Goal: Task Accomplishment & Management: Manage account settings

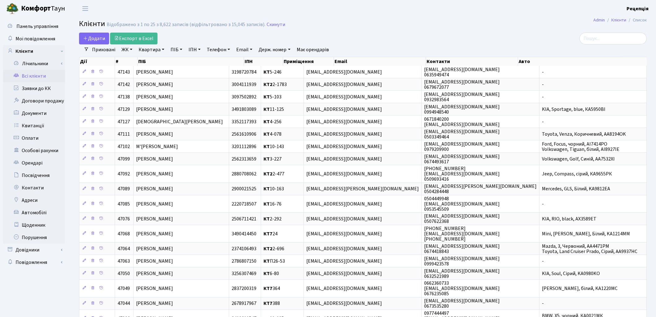
select select "25"
click at [38, 89] on link "Заявки до КК" at bounding box center [34, 88] width 62 height 12
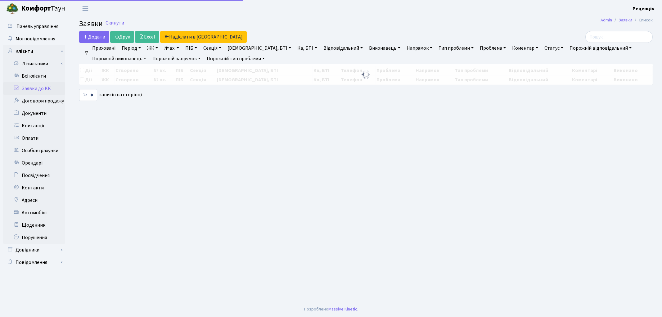
select select "25"
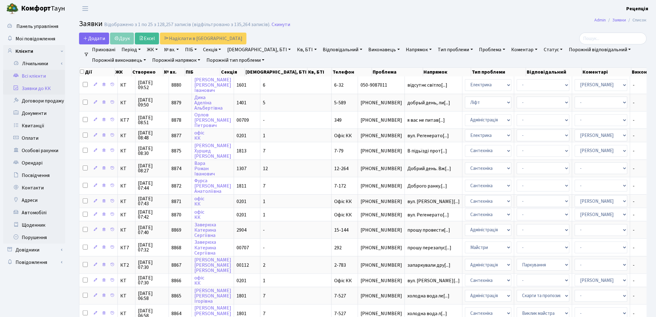
click at [46, 72] on link "Всі клієнти" at bounding box center [34, 76] width 62 height 12
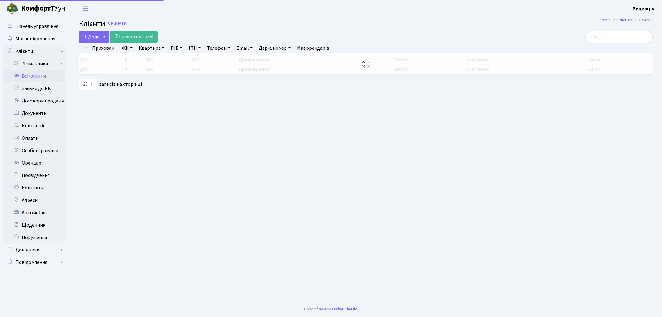
select select "25"
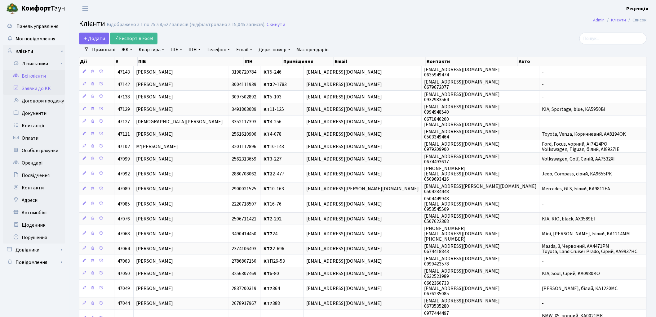
click at [42, 89] on link "Заявки до КК" at bounding box center [34, 88] width 62 height 12
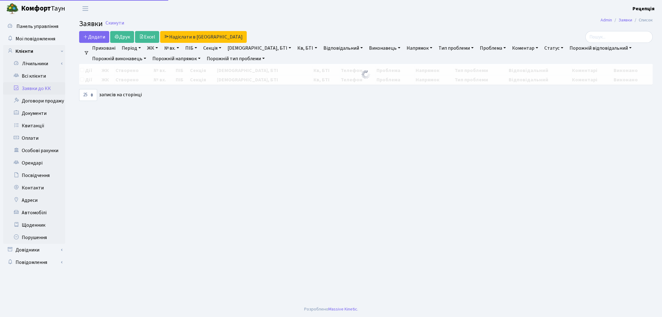
select select "25"
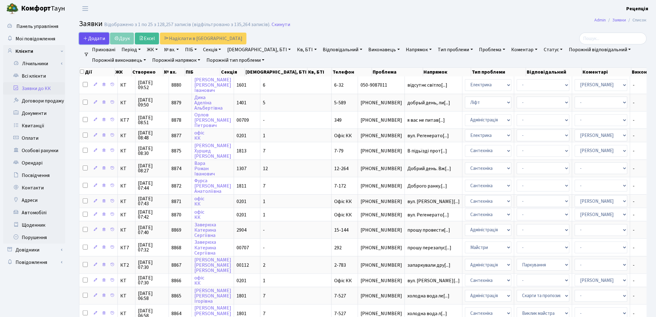
click at [81, 38] on link "Додати" at bounding box center [94, 39] width 30 height 12
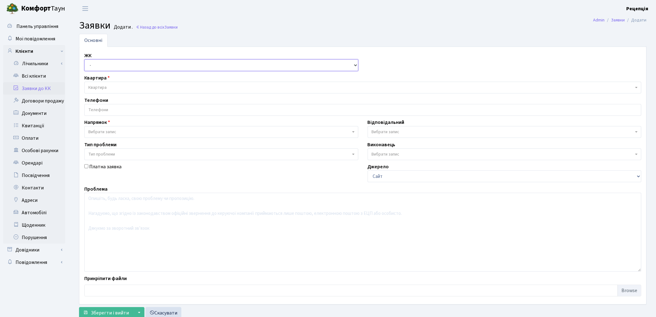
click at [100, 64] on select "- КТ, вул. Регенераторна, 4 КТ2, просп. Соборності, 17 КТ3, вул. Березнева, 16 …" at bounding box center [221, 65] width 274 height 12
select select "271"
click at [84, 59] on select "- КТ, вул. Регенераторна, 4 КТ2, просп. Соборності, 17 КТ3, вул. Березнева, 16 …" at bounding box center [221, 65] width 274 height 12
select select
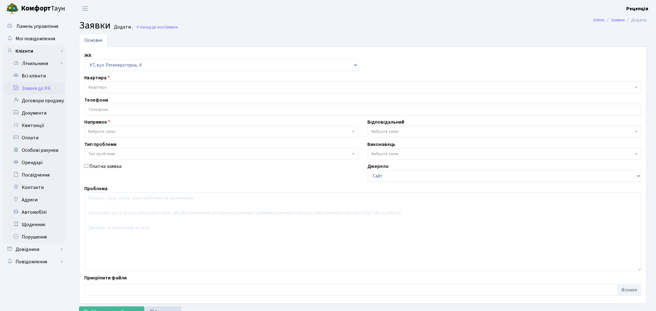
click at [106, 86] on span "Квартира" at bounding box center [97, 87] width 18 height 6
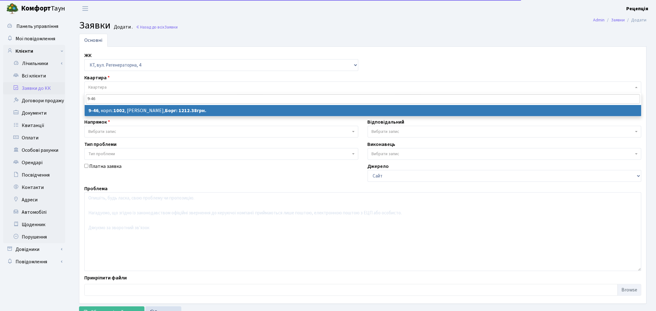
type input "9-46"
select select
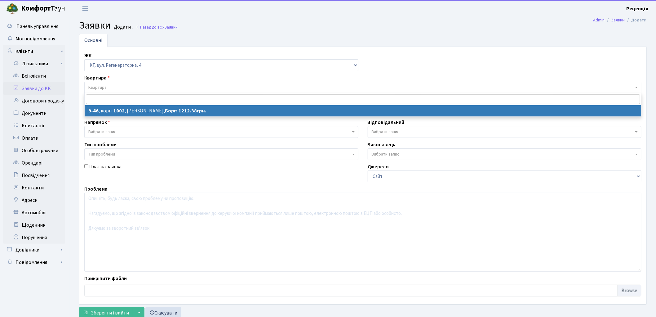
select select "6500"
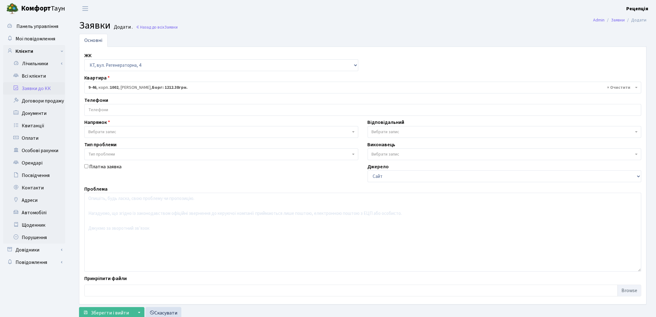
click at [114, 113] on input "search" at bounding box center [363, 109] width 557 height 11
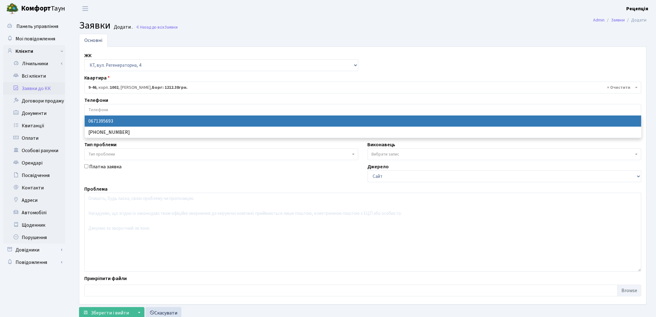
select select "54602"
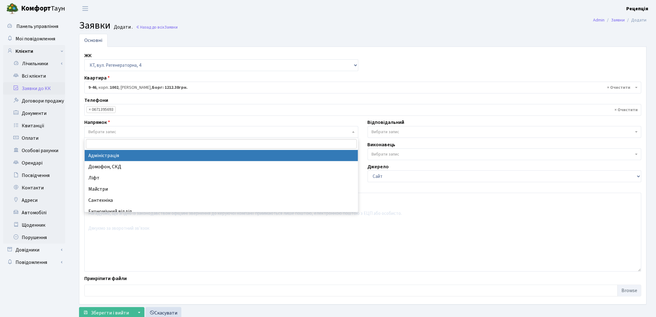
click at [111, 132] on span "Вибрати запис" at bounding box center [102, 132] width 28 height 6
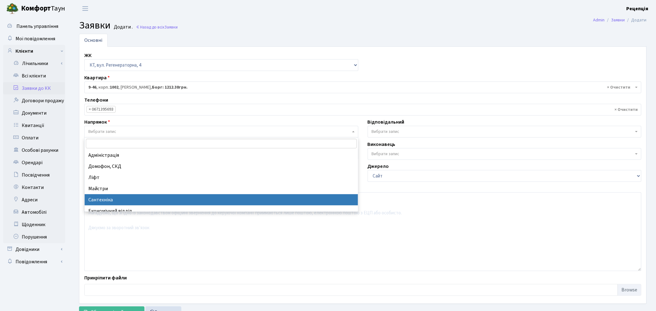
select select "2"
select select
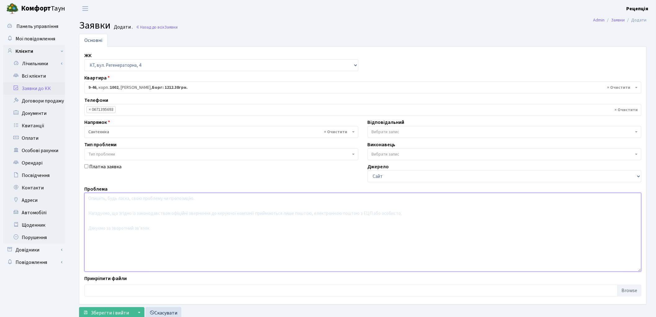
click at [118, 221] on textarea at bounding box center [362, 232] width 557 height 79
type textarea "Yflfnb"
click at [110, 312] on span "Зберегти і вийти" at bounding box center [110, 312] width 38 height 7
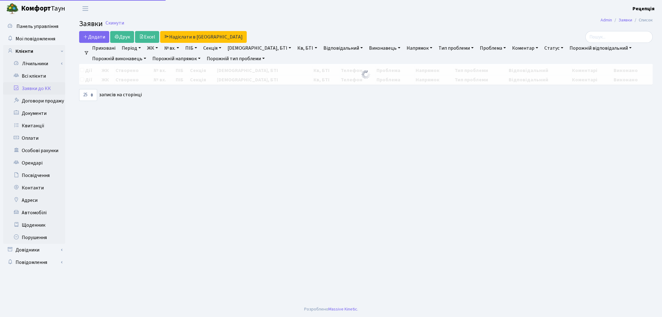
select select "25"
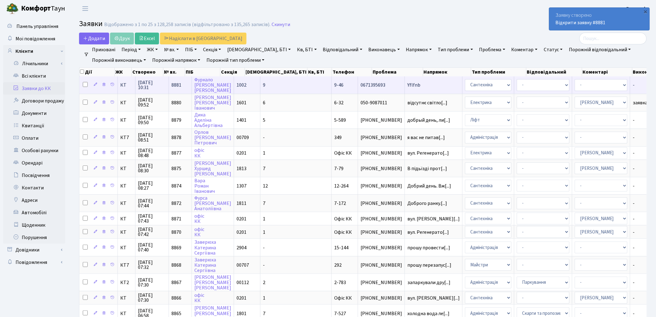
click at [272, 83] on td "9" at bounding box center [296, 84] width 71 height 17
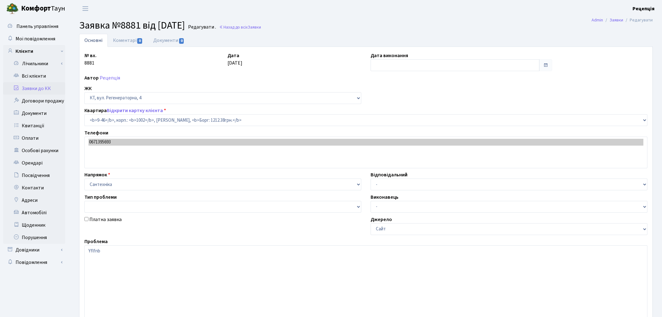
select select "6500"
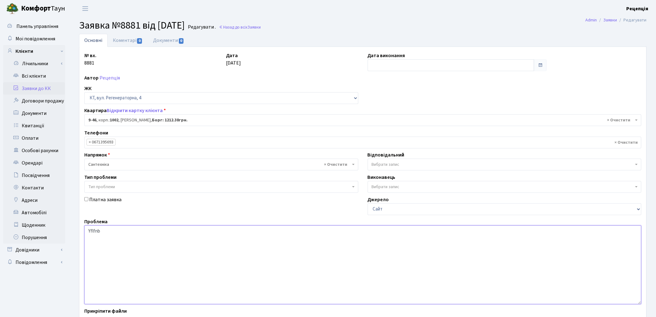
click at [120, 234] on textarea "Yflfnb" at bounding box center [362, 264] width 557 height 79
type textarea "Y"
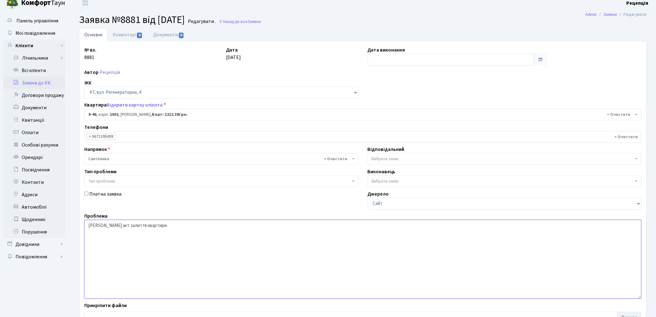
scroll to position [53, 0]
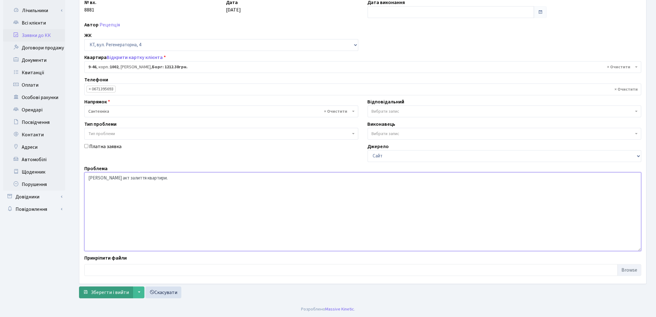
type textarea "[PERSON_NAME] акт залиття квартири."
click at [114, 294] on span "Зберегти і вийти" at bounding box center [110, 292] width 38 height 7
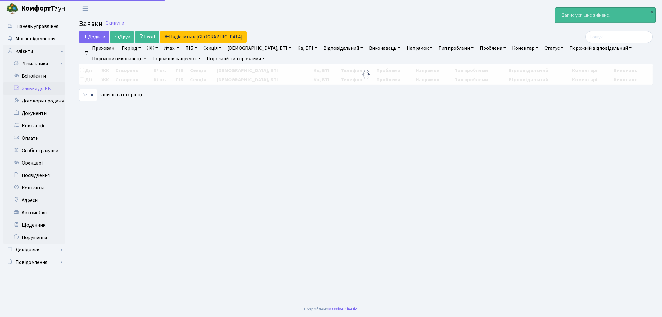
select select "25"
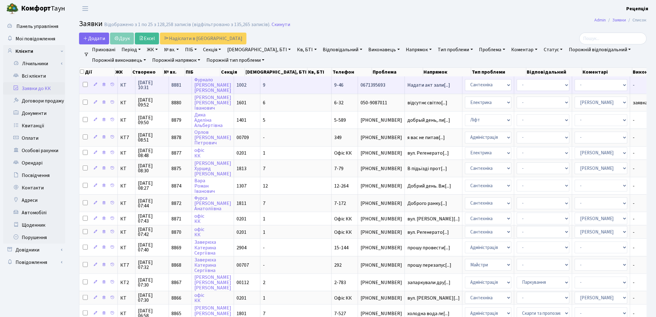
click at [265, 87] on td "9" at bounding box center [296, 84] width 71 height 17
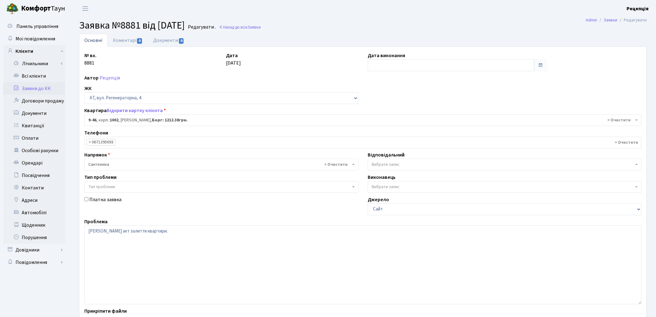
select select "6500"
click at [162, 42] on link "Документи 0" at bounding box center [169, 40] width 42 height 13
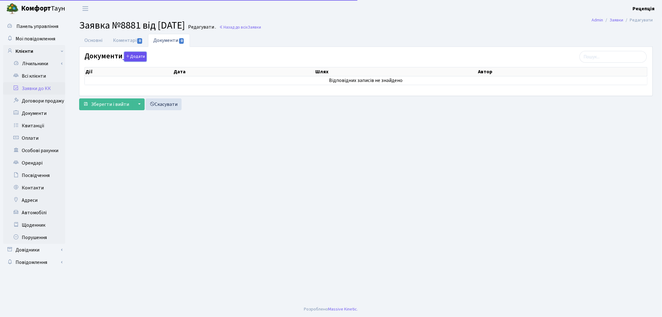
click at [135, 60] on button "Додати" at bounding box center [135, 57] width 22 height 10
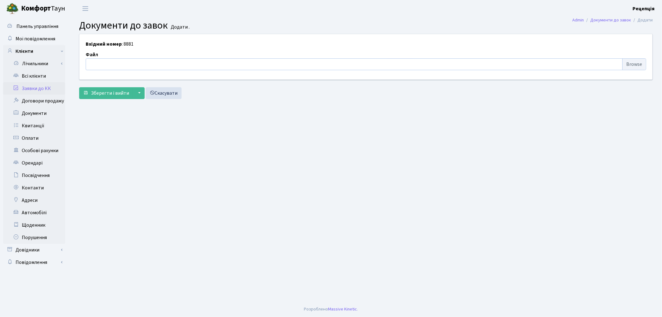
click at [633, 63] on input "file" at bounding box center [366, 64] width 560 height 12
type input "C:\fakepath\сканирование0781.pdf"
click at [101, 89] on button "Зберегти і вийти" at bounding box center [106, 93] width 54 height 12
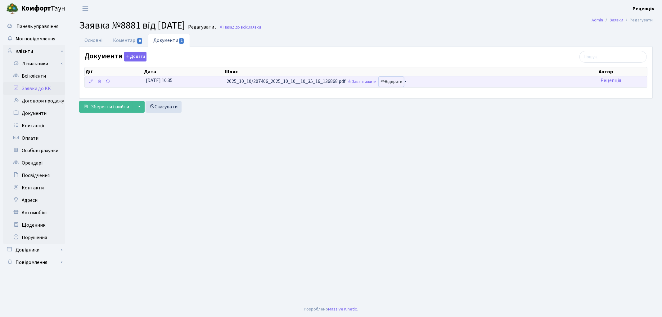
click at [392, 85] on link "Відкрити" at bounding box center [391, 82] width 25 height 10
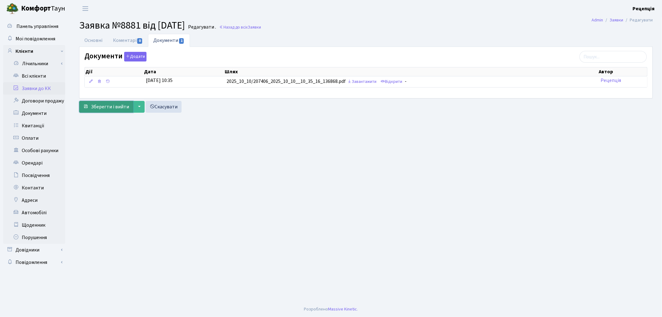
click at [111, 103] on span "Зберегти і вийти" at bounding box center [110, 106] width 38 height 7
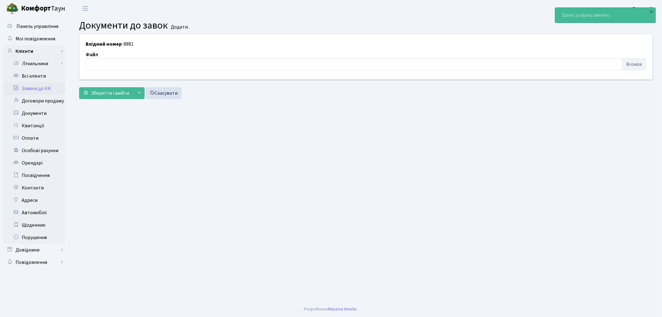
click at [37, 85] on link "Заявки до КК" at bounding box center [34, 88] width 62 height 12
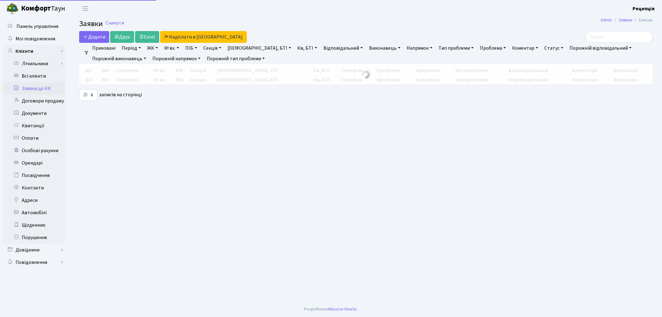
select select "25"
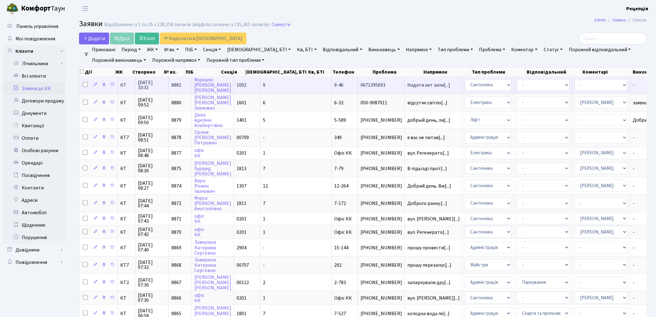
click at [284, 86] on td "9" at bounding box center [296, 84] width 71 height 17
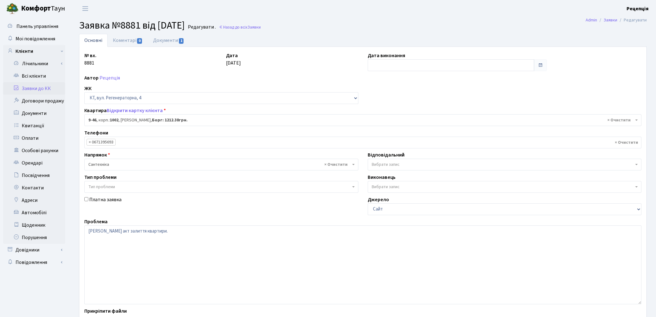
select select "6500"
click at [165, 42] on link "Документи 1" at bounding box center [169, 40] width 42 height 13
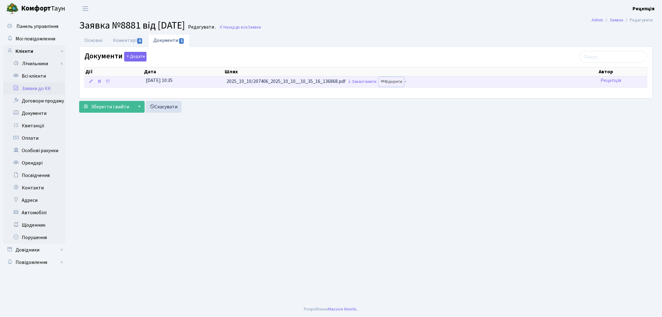
click at [397, 80] on link "Відкрити" at bounding box center [391, 82] width 25 height 10
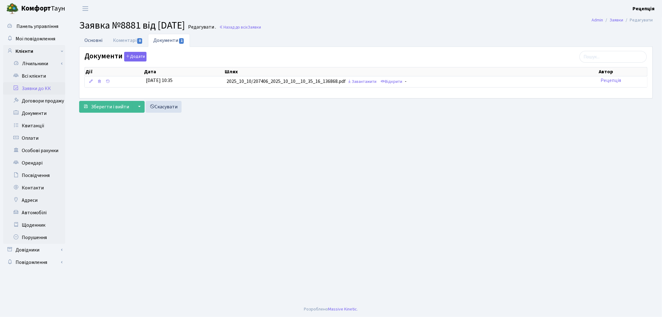
click at [102, 39] on link "Основні" at bounding box center [93, 40] width 29 height 13
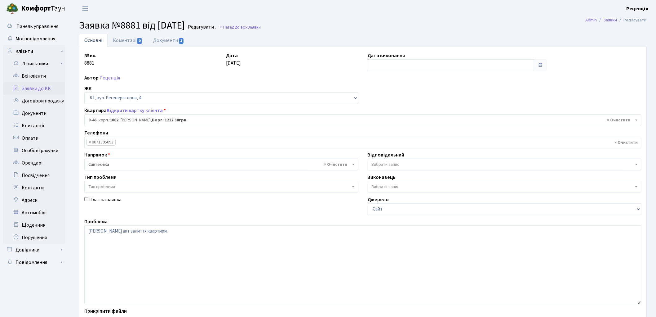
click at [38, 87] on link "Заявки до КК" at bounding box center [34, 88] width 62 height 12
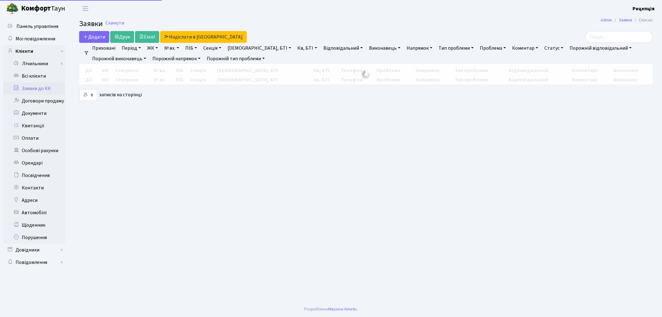
select select "25"
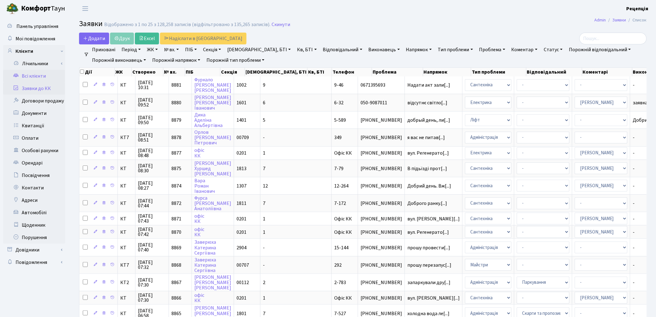
click at [46, 74] on link "Всі клієнти" at bounding box center [34, 76] width 62 height 12
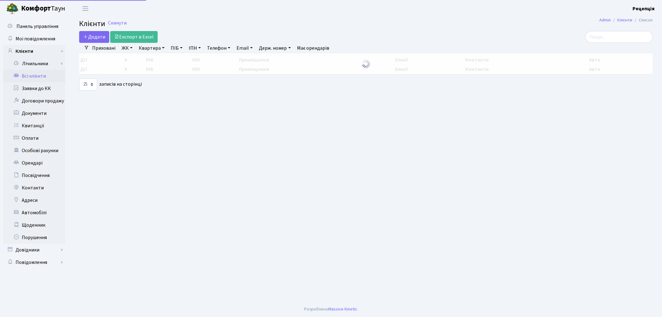
select select "25"
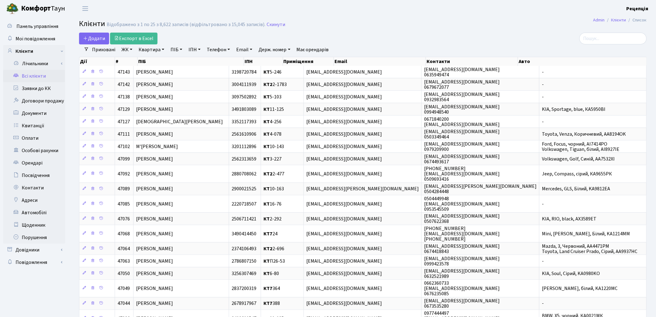
click at [150, 49] on link "Квартира" at bounding box center [151, 49] width 31 height 11
type input "1-395"
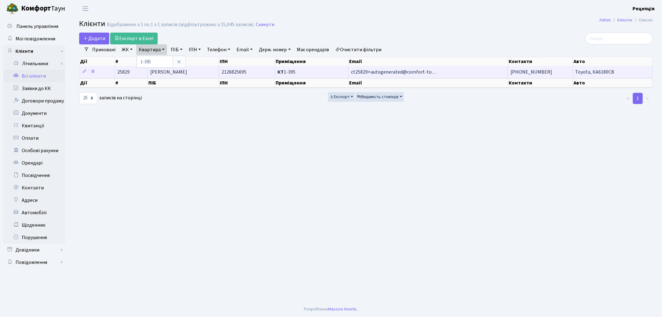
click at [202, 72] on td "[PERSON_NAME]" at bounding box center [183, 72] width 71 height 12
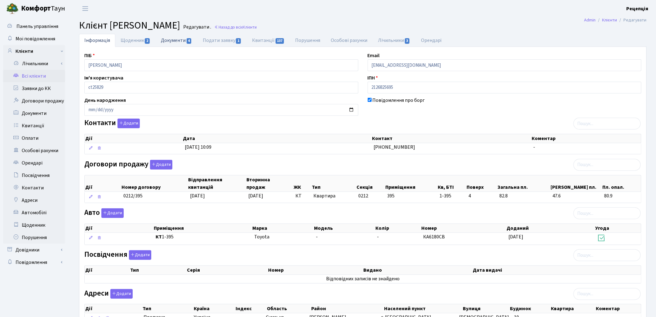
click at [171, 39] on link "Документи 4" at bounding box center [177, 40] width 42 height 13
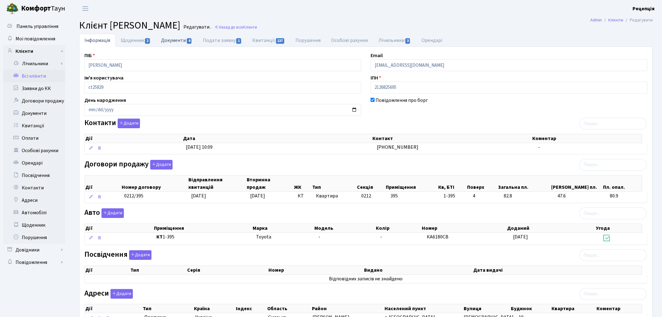
select select "25"
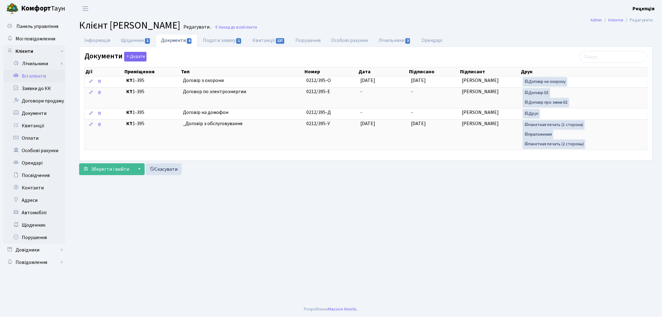
click at [29, 75] on link "Всі клієнти" at bounding box center [34, 76] width 62 height 12
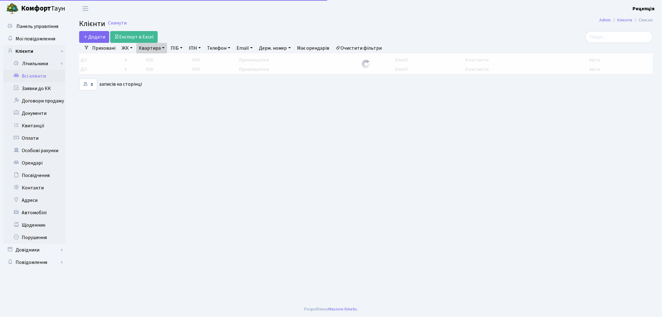
select select "25"
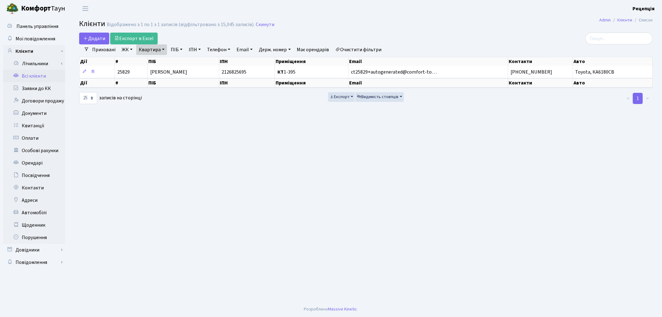
click at [371, 45] on link "Очистити фільтри" at bounding box center [358, 49] width 51 height 11
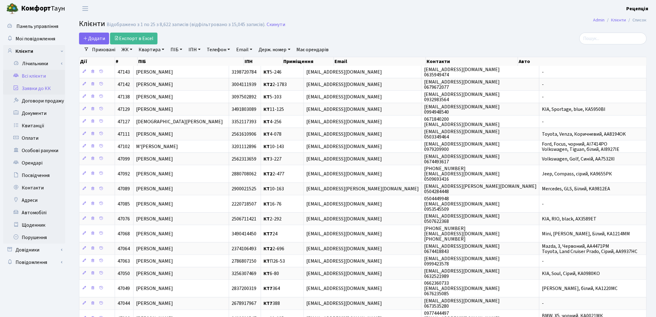
click at [29, 91] on link "Заявки до КК" at bounding box center [34, 88] width 62 height 12
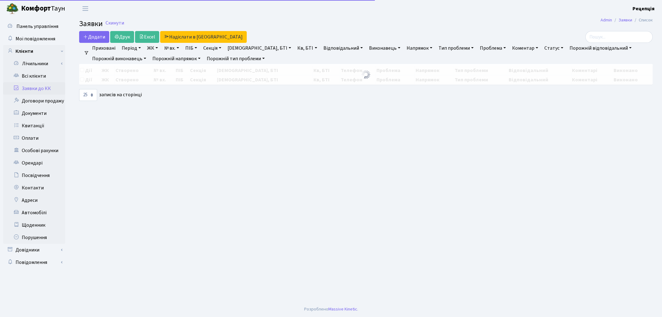
select select "25"
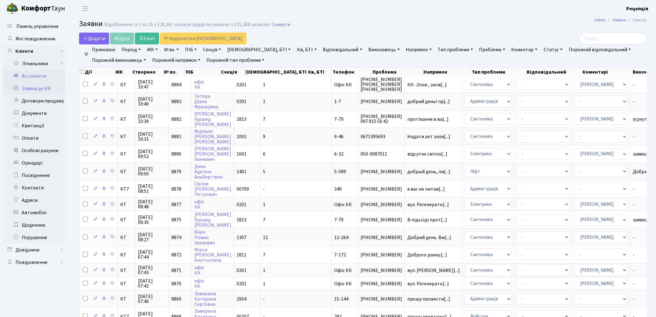
click at [36, 74] on link "Всі клієнти" at bounding box center [34, 76] width 62 height 12
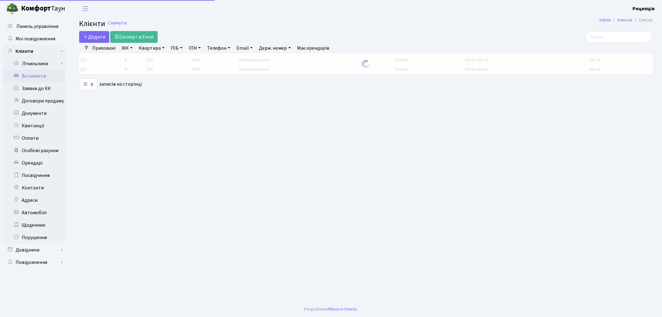
select select "25"
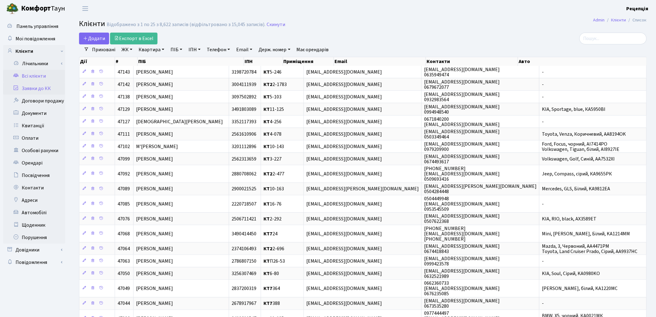
click at [36, 87] on link "Заявки до КК" at bounding box center [34, 88] width 62 height 12
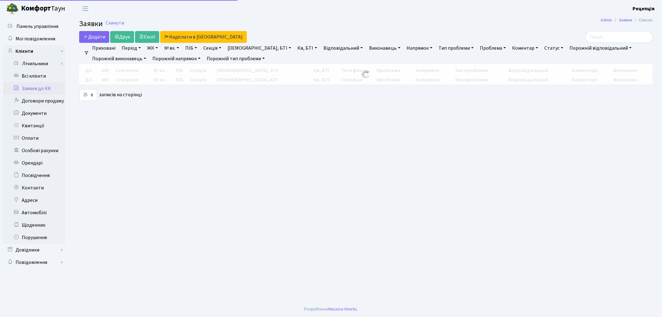
select select "25"
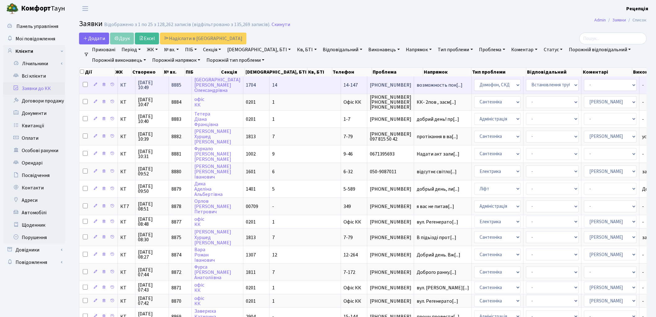
click at [270, 85] on td "14" at bounding box center [305, 84] width 71 height 17
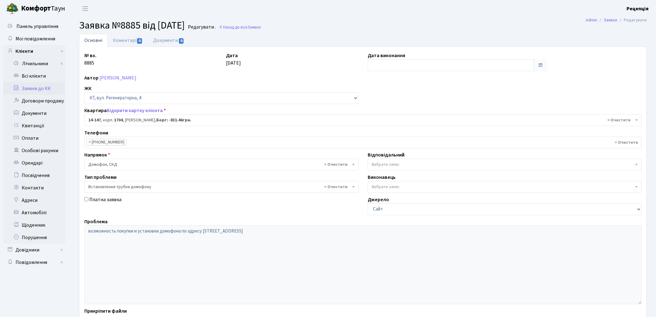
select select "7524"
select select "5"
click at [23, 75] on link "Всі клієнти" at bounding box center [34, 76] width 62 height 12
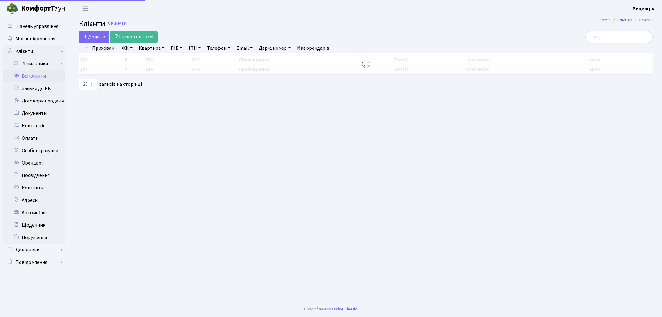
select select "25"
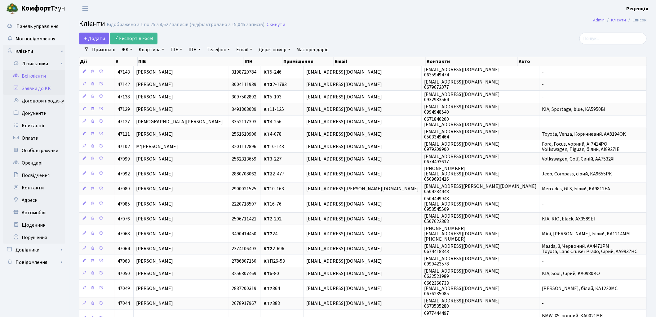
click at [39, 89] on link "Заявки до КК" at bounding box center [34, 88] width 62 height 12
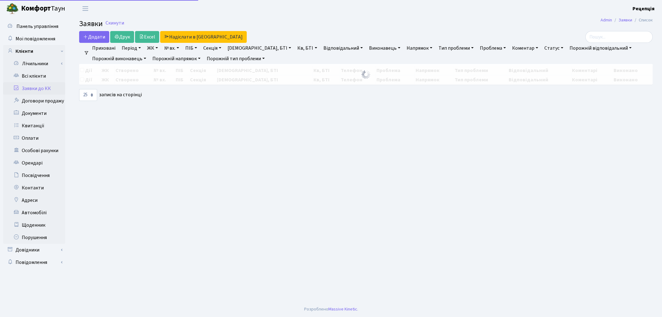
select select "25"
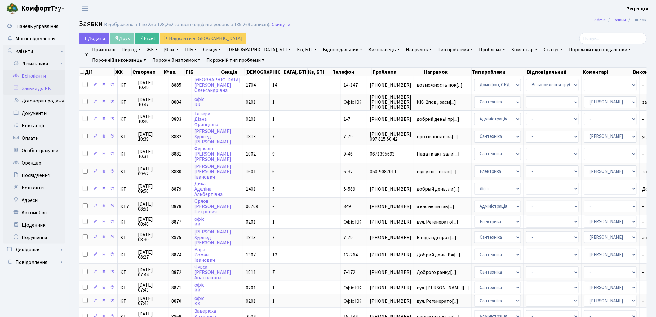
click at [36, 74] on link "Всі клієнти" at bounding box center [34, 76] width 62 height 12
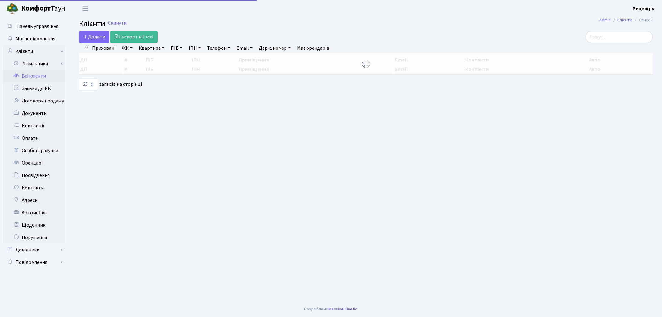
select select "25"
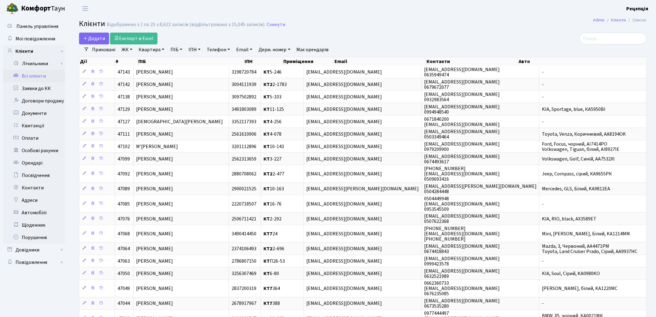
click at [124, 48] on link "ЖК" at bounding box center [127, 49] width 16 height 11
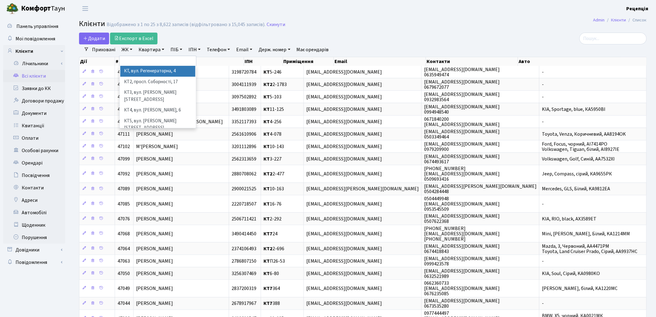
click at [139, 69] on li "КТ, вул. Регенераторна, 4" at bounding box center [157, 71] width 75 height 11
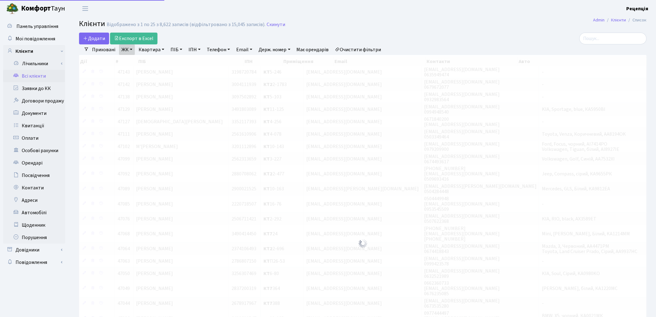
click at [154, 48] on link "Квартира" at bounding box center [151, 49] width 31 height 11
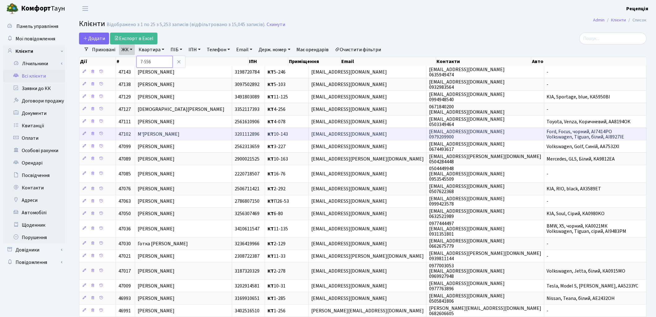
type input "7-556"
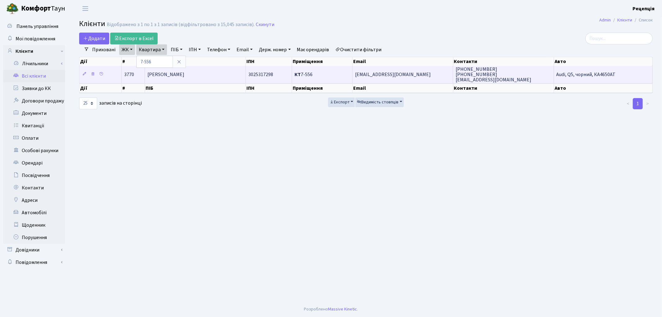
click at [215, 76] on td "[PERSON_NAME]" at bounding box center [195, 74] width 101 height 17
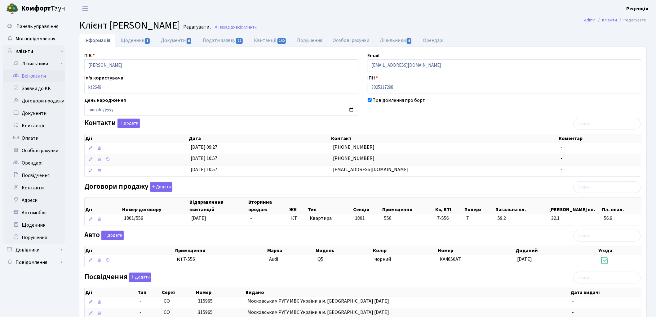
click at [26, 72] on link "Всі клієнти" at bounding box center [34, 76] width 62 height 12
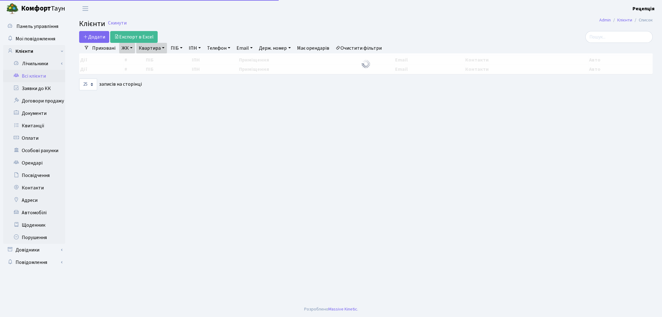
select select "25"
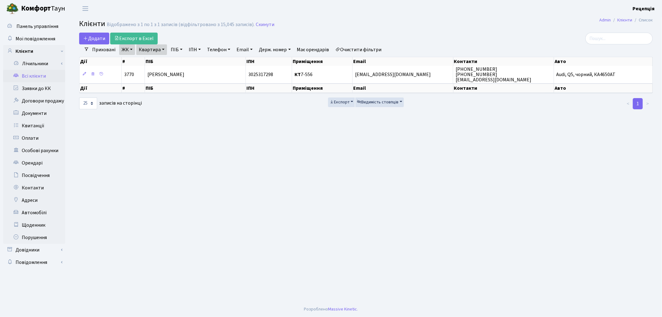
click at [364, 50] on link "Очистити фільтри" at bounding box center [358, 49] width 51 height 11
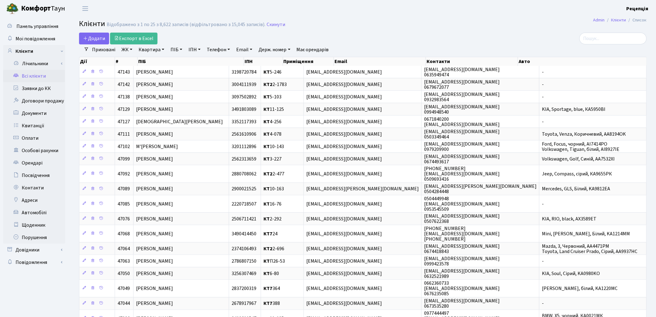
click at [423, 33] on div "Додати Експорт в Excel" at bounding box center [267, 39] width 376 height 12
click at [491, 33] on div at bounding box center [555, 39] width 183 height 12
click at [37, 90] on link "Заявки до КК" at bounding box center [34, 88] width 62 height 12
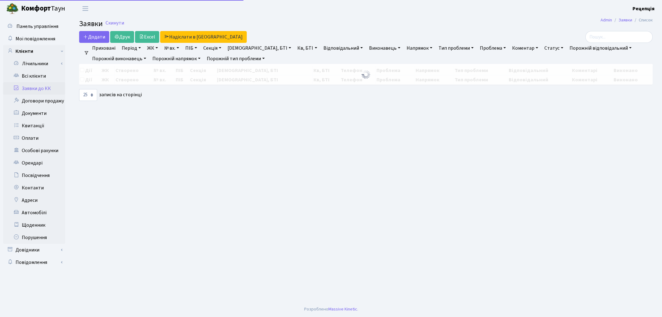
select select "25"
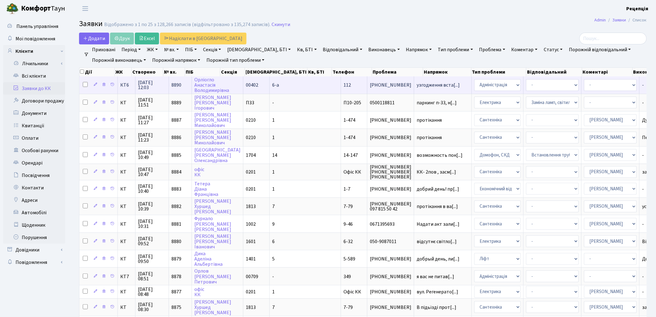
click at [273, 85] on td "6-а" at bounding box center [305, 84] width 71 height 17
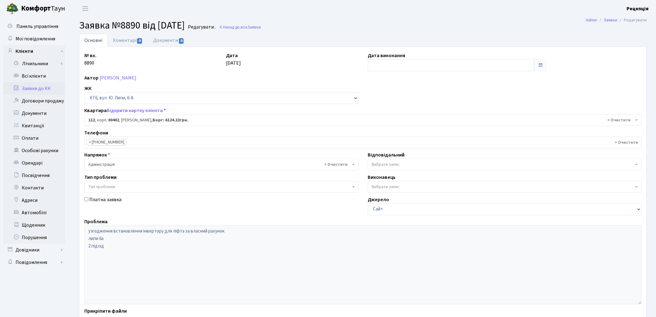
select select "17204"
click at [36, 77] on link "Всі клієнти" at bounding box center [34, 76] width 62 height 12
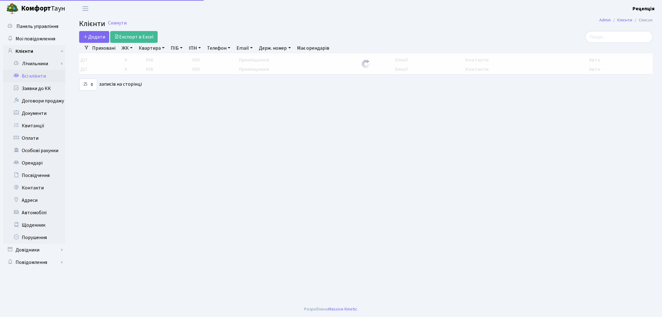
select select "25"
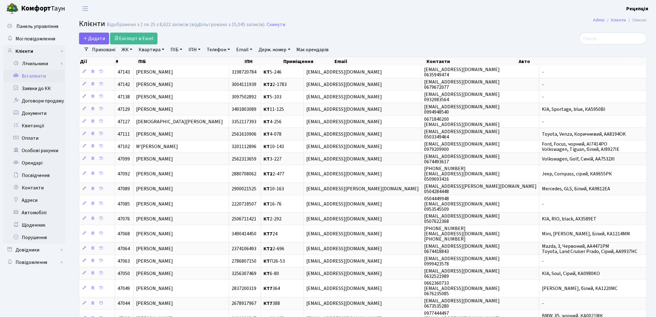
click at [436, 14] on header "[PERSON_NAME] Рецепція Мій обліковий запис Вийти" at bounding box center [328, 8] width 656 height 17
click at [176, 49] on link "ПІБ" at bounding box center [176, 49] width 17 height 11
type input "[PERSON_NAME]"
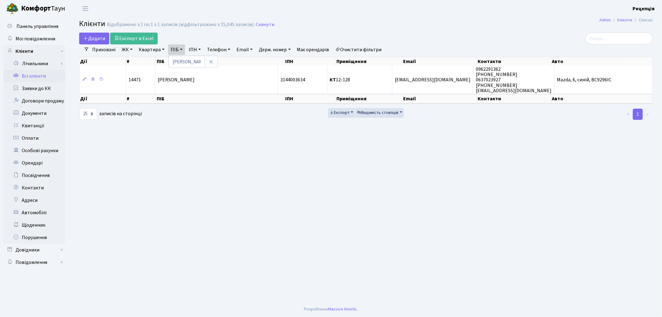
click at [362, 51] on link "Очистити фільтри" at bounding box center [358, 49] width 51 height 11
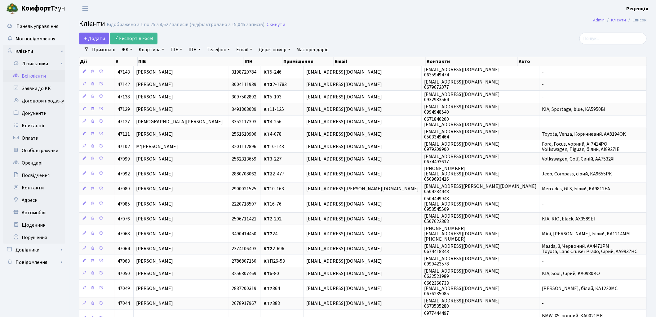
click at [132, 50] on link "ЖК" at bounding box center [127, 49] width 16 height 11
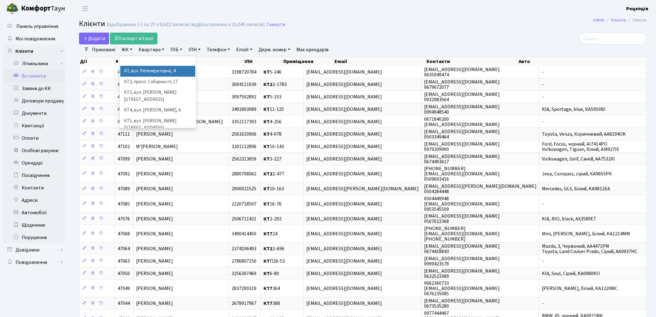
click at [141, 69] on li "КТ, вул. Регенераторна, 4" at bounding box center [157, 71] width 75 height 11
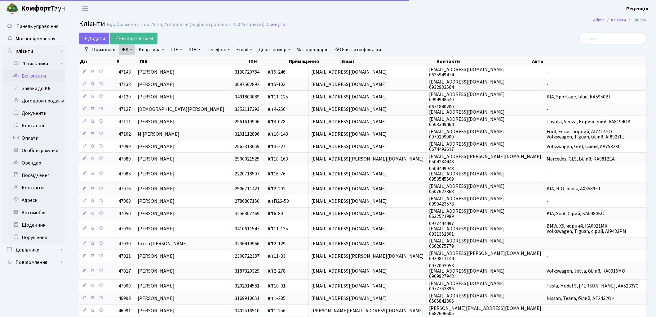
click at [157, 51] on link "Квартира" at bounding box center [151, 49] width 31 height 11
type input "5-378"
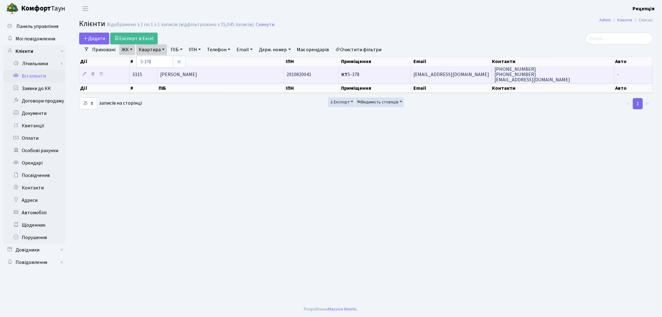
click at [197, 76] on span "[PERSON_NAME]" at bounding box center [178, 74] width 37 height 7
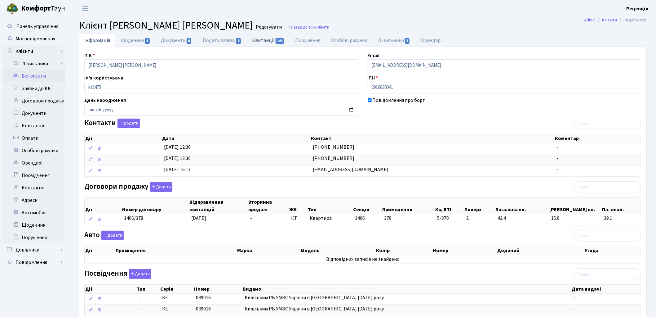
click at [257, 38] on link "Квитанції 144" at bounding box center [268, 40] width 43 height 13
select select "25"
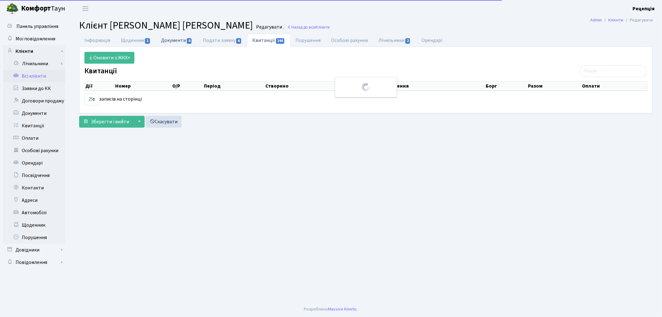
click at [162, 44] on link "Документи 6" at bounding box center [177, 40] width 42 height 13
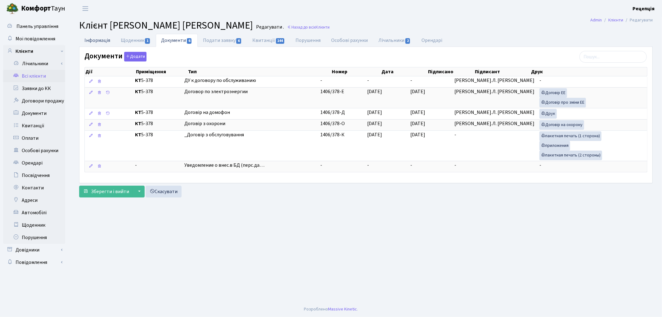
click at [103, 44] on link "Інформація" at bounding box center [97, 40] width 36 height 13
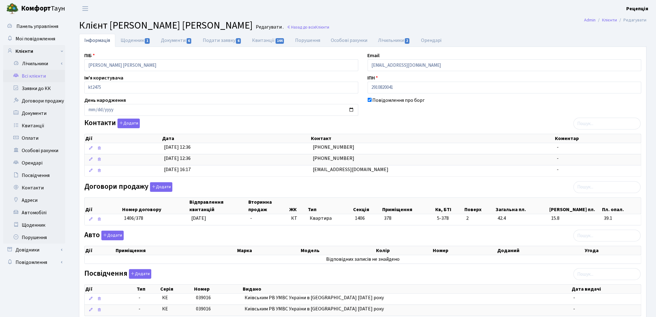
drag, startPoint x: 400, startPoint y: 170, endPoint x: 281, endPoint y: 177, distance: 119.0
click at [281, 177] on div "Дії Дата Контакт Коментар Дії Дата Контакт Коментар 10.01.2013, 12:36 (097) 649…" at bounding box center [362, 153] width 557 height 51
drag, startPoint x: 332, startPoint y: 185, endPoint x: 341, endPoint y: 187, distance: 9.3
click at [332, 185] on div "Договори продажу Додати Дії Номер договору Відправлення квитанцій Вторинна прод…" at bounding box center [363, 205] width 567 height 46
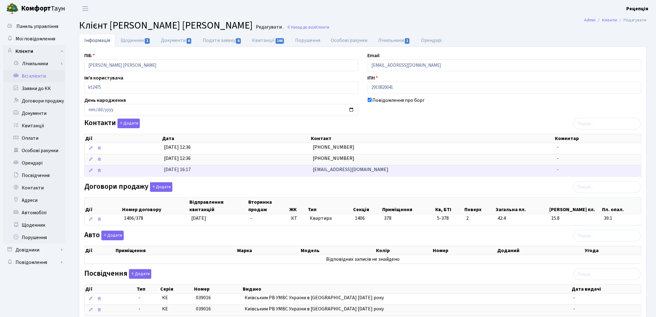
drag, startPoint x: 381, startPoint y: 170, endPoint x: 305, endPoint y: 171, distance: 76.0
click at [305, 171] on \<\/span\>\a "22.06.2017, 16:17 viktoriastarkovav@gmail.com -" at bounding box center [363, 170] width 557 height 11
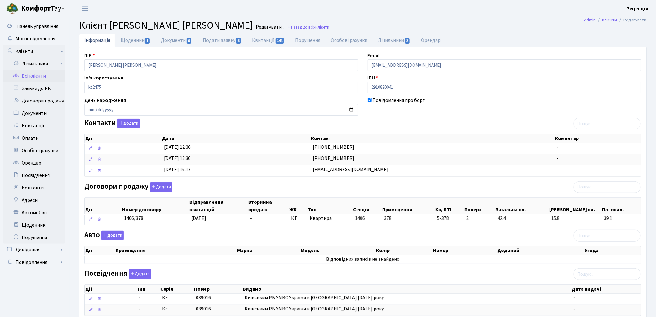
copy \<\/span\>\a "[EMAIL_ADDRESS][DOMAIN_NAME]"
click at [415, 67] on input "zoja0709@mail.ru" at bounding box center [505, 65] width 274 height 12
type input "z"
type input "М"
paste input "[EMAIL_ADDRESS][DOMAIN_NAME]"
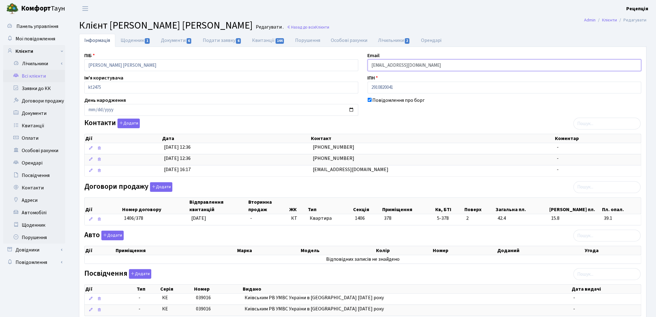
click at [380, 66] on input "[EMAIL_ADDRESS][DOMAIN_NAME]" at bounding box center [505, 65] width 274 height 12
click at [379, 66] on input "[EMAIL_ADDRESS][DOMAIN_NAME]" at bounding box center [505, 65] width 274 height 12
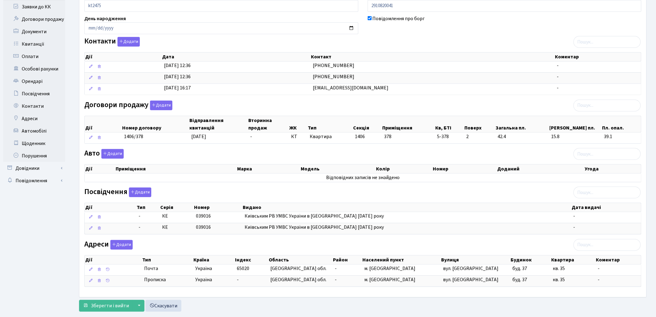
scroll to position [96, 0]
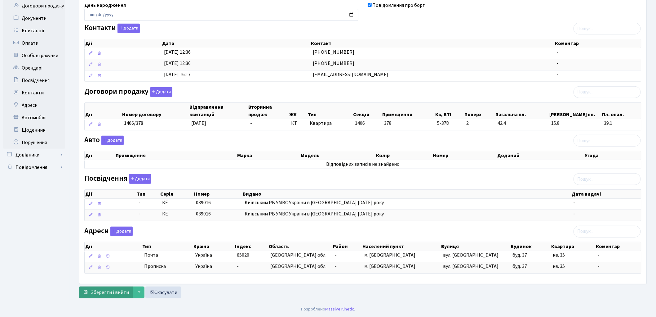
type input "[EMAIL_ADDRESS][DOMAIN_NAME]"
click at [108, 290] on span "Зберегти і вийти" at bounding box center [110, 292] width 38 height 7
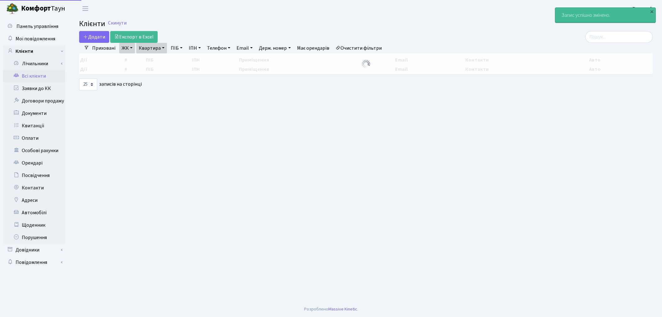
select select "25"
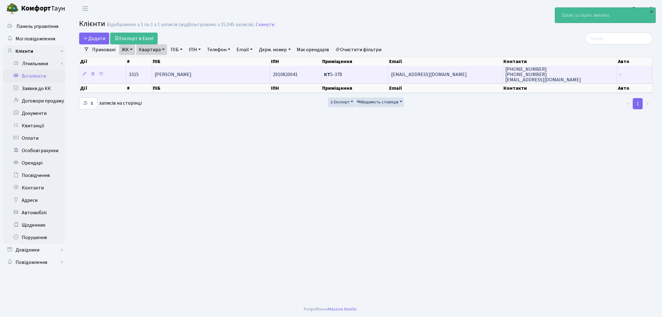
click at [248, 71] on td "[PERSON_NAME]" at bounding box center [211, 74] width 118 height 17
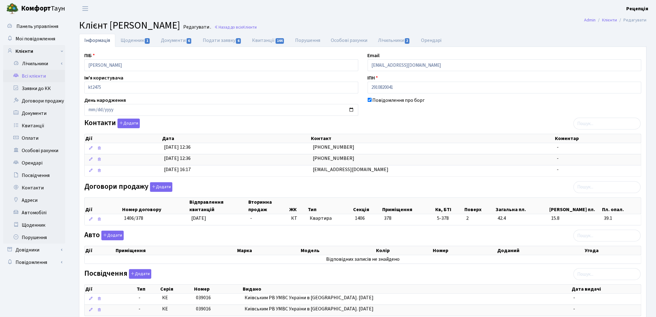
click at [656, 61] on div "Інформація Щоденник 1 Документи 6 Подати заявку 6 Квитанції 144 Порушення Особо…" at bounding box center [363, 215] width 587 height 362
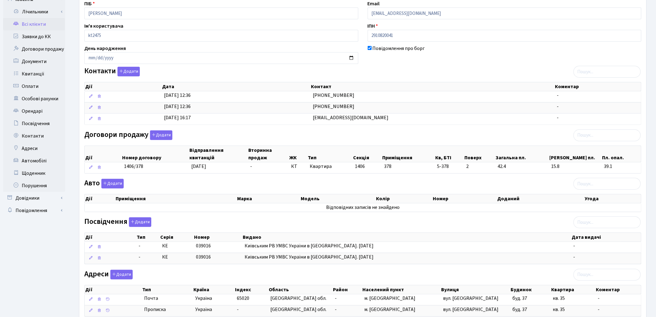
scroll to position [96, 0]
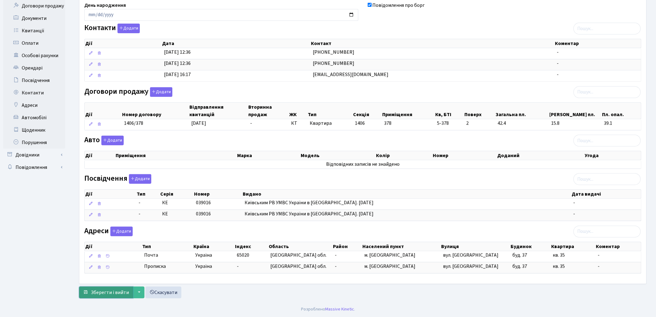
click at [101, 287] on button "Зберегти і вийти" at bounding box center [106, 292] width 54 height 12
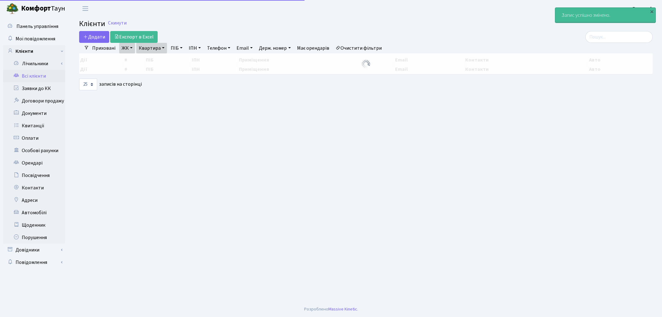
select select "25"
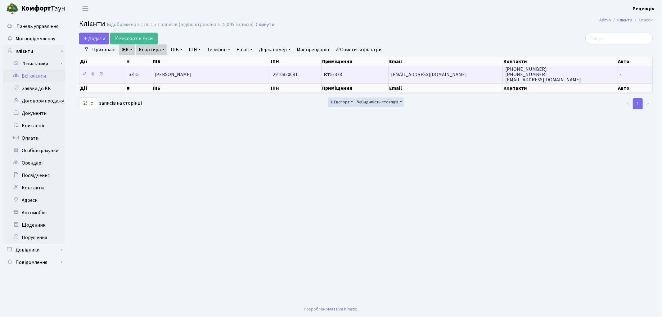
click at [158, 74] on span "[PERSON_NAME]" at bounding box center [172, 74] width 37 height 7
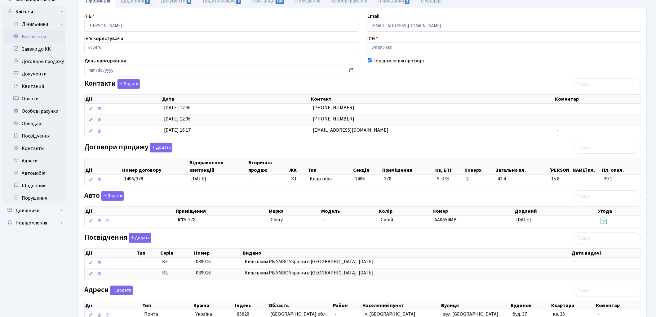
scroll to position [38, 0]
